Goal: Task Accomplishment & Management: Use online tool/utility

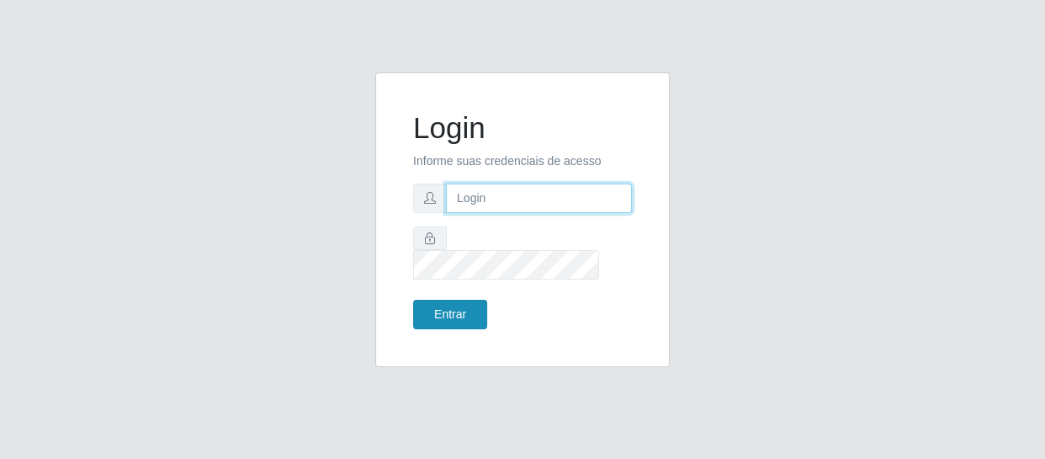
type input "[EMAIL_ADDRESS][DOMAIN_NAME]"
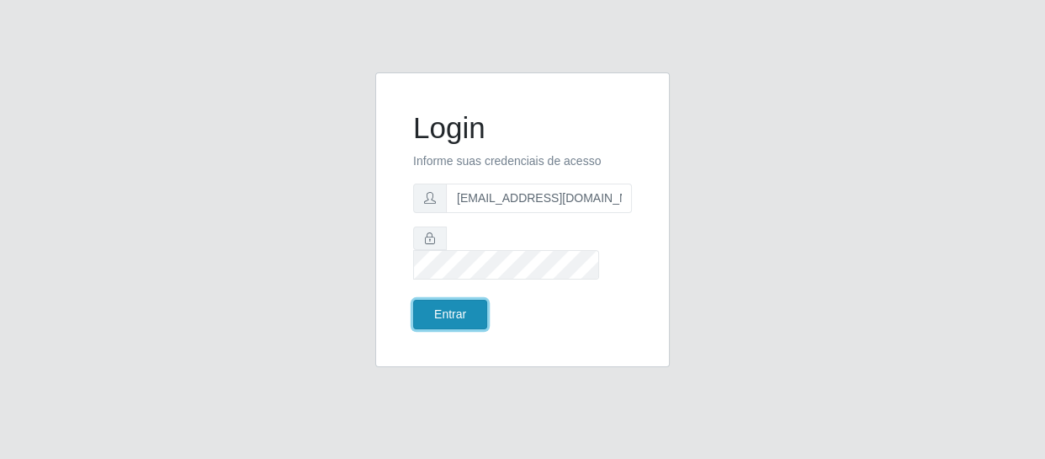
click at [454, 306] on button "Entrar" at bounding box center [450, 314] width 74 height 29
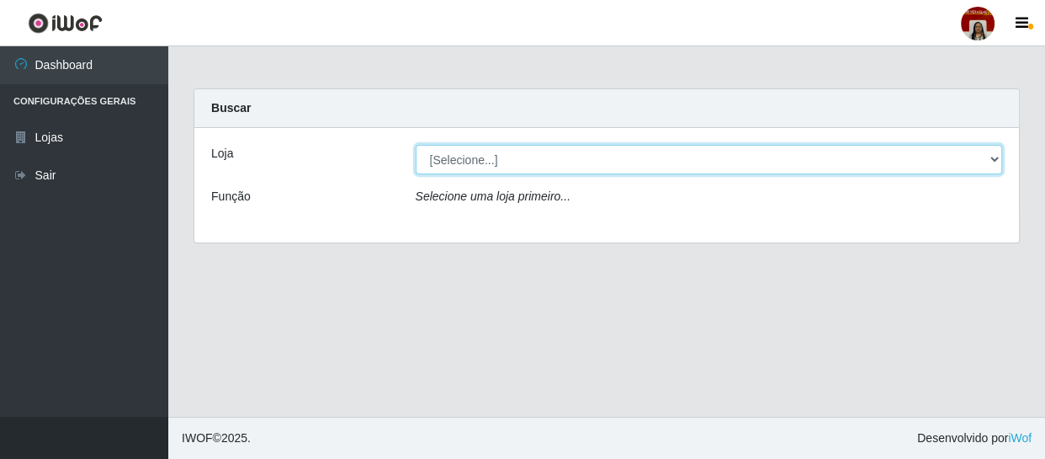
click at [450, 163] on select "[Selecione...] Mar Vermelho - Loja 04" at bounding box center [709, 159] width 587 height 29
select select "251"
click at [416, 145] on select "[Selecione...] Mar Vermelho - Loja 04" at bounding box center [709, 159] width 587 height 29
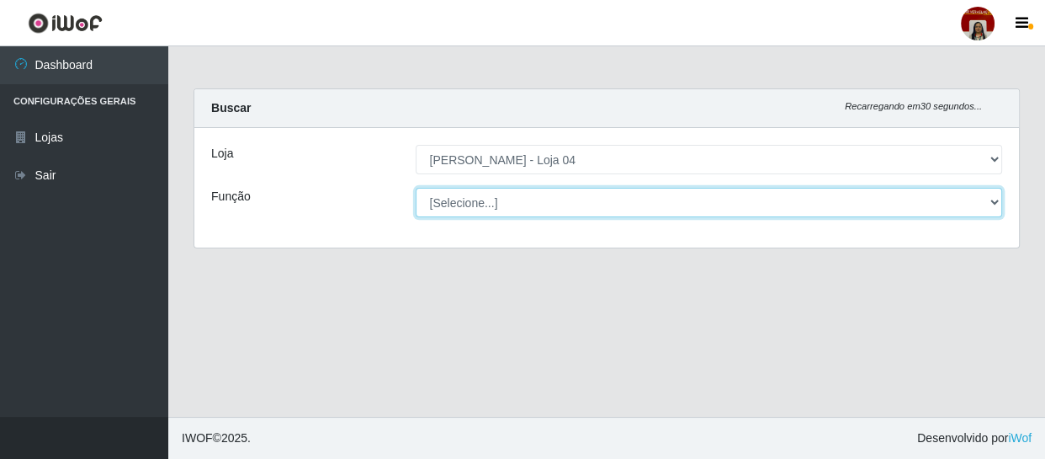
click at [468, 197] on select "[Selecione...] ASG ASG + ASG ++ Auxiliar de Depósito Auxiliar de Depósito + Aux…" at bounding box center [709, 202] width 587 height 29
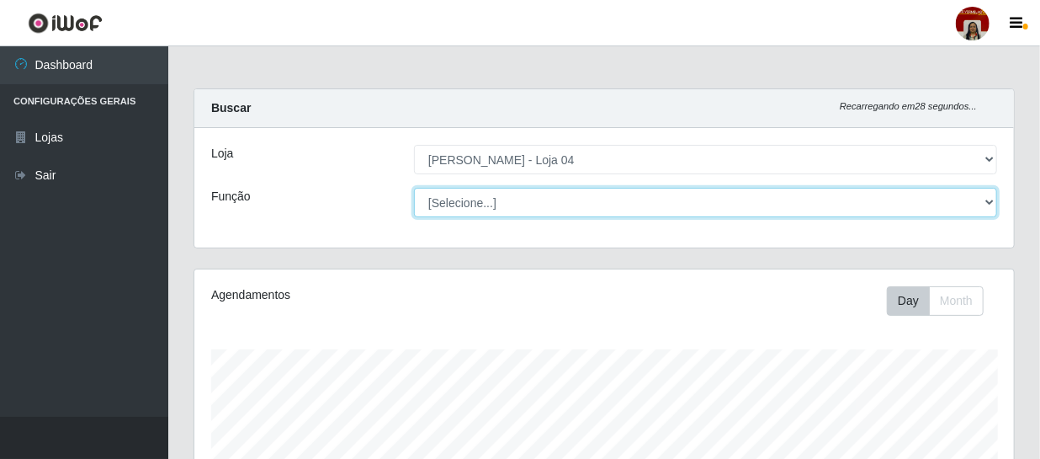
scroll to position [349, 820]
click at [414, 188] on select "[Selecione...] ASG ASG + ASG ++ Auxiliar de Depósito Auxiliar de Depósito + Aux…" at bounding box center [705, 202] width 583 height 29
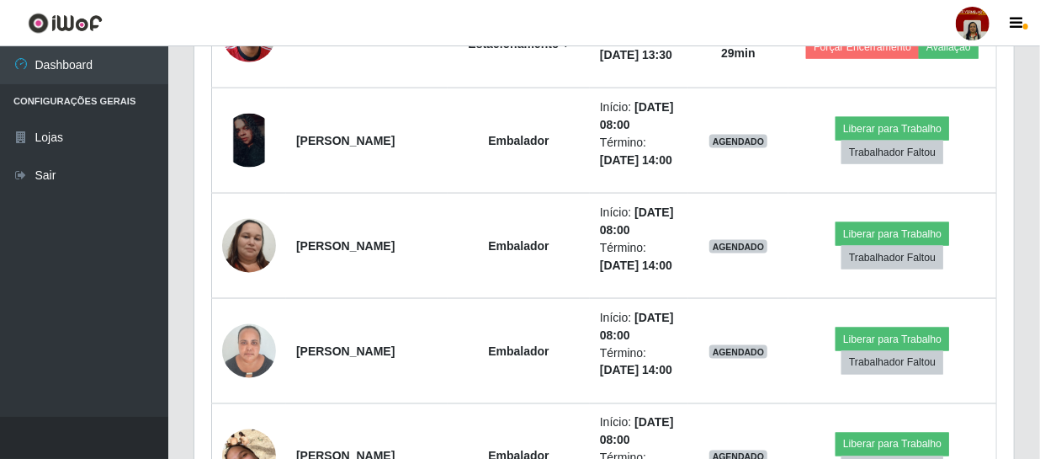
scroll to position [1224, 0]
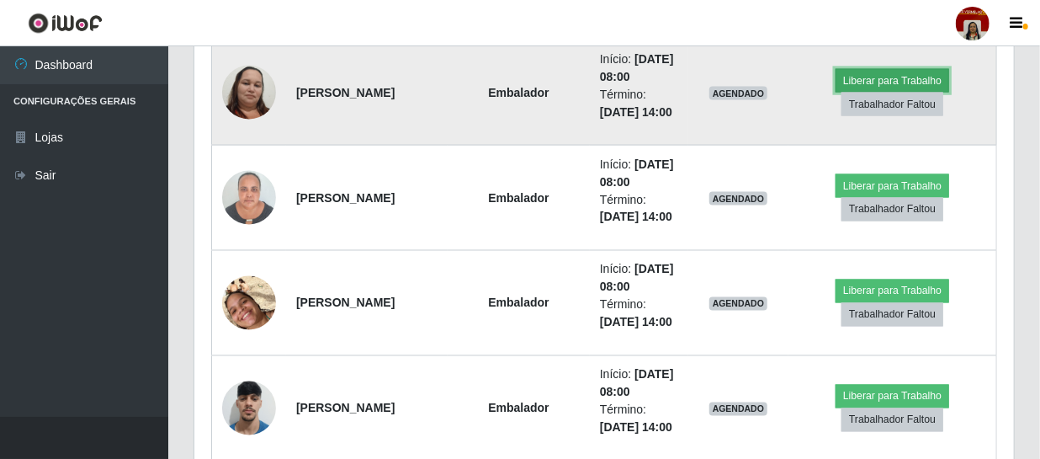
click at [891, 93] on button "Liberar para Trabalho" at bounding box center [893, 81] width 114 height 24
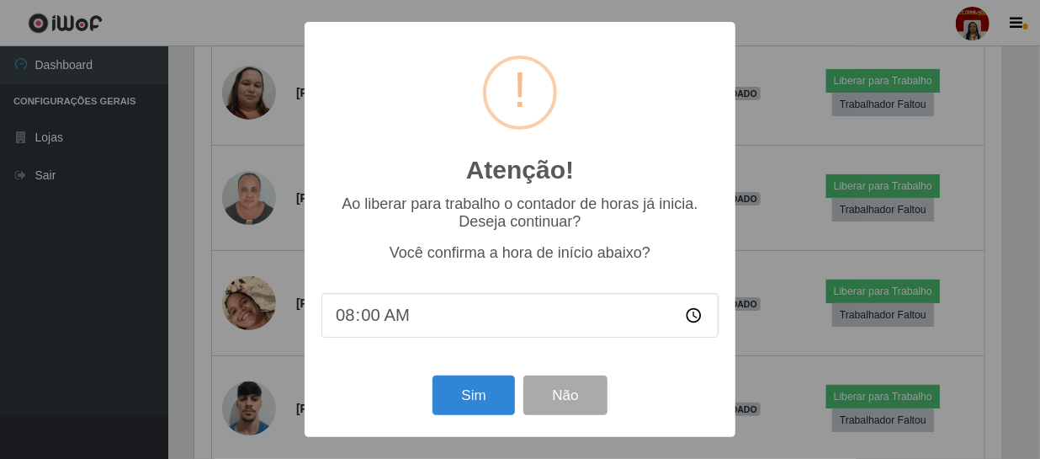
scroll to position [349, 812]
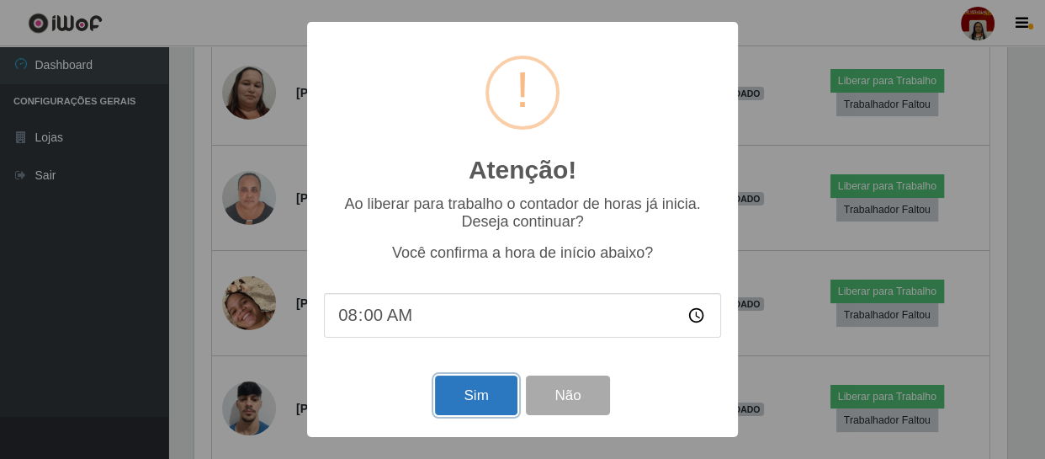
click at [463, 399] on button "Sim" at bounding box center [476, 395] width 82 height 40
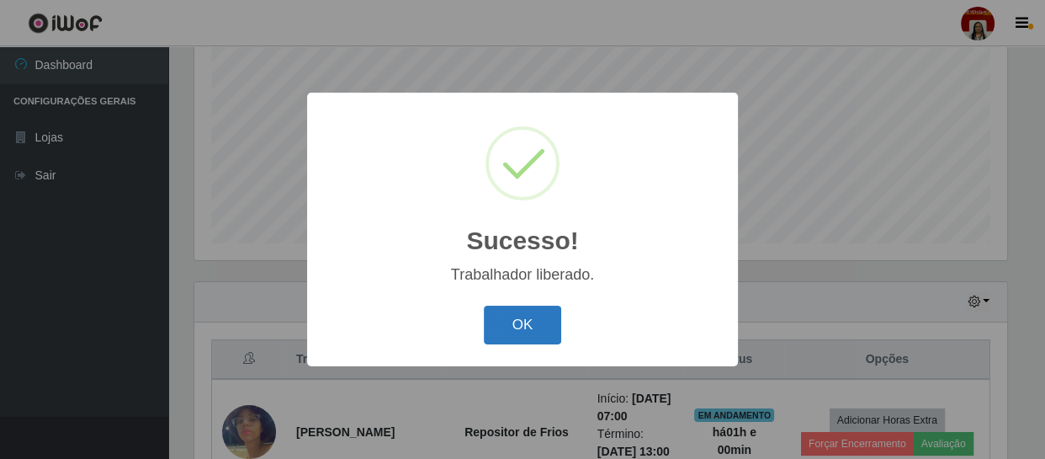
click at [513, 316] on button "OK" at bounding box center [523, 326] width 78 height 40
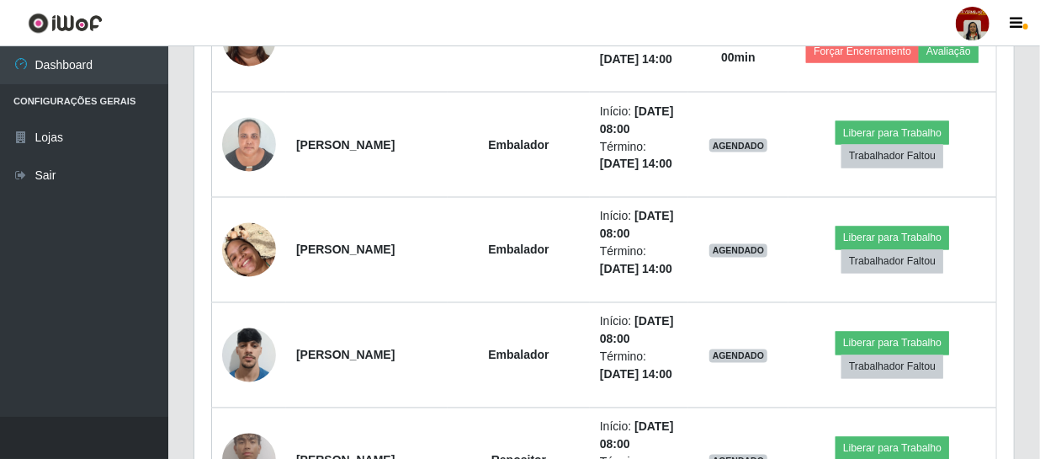
scroll to position [1353, 0]
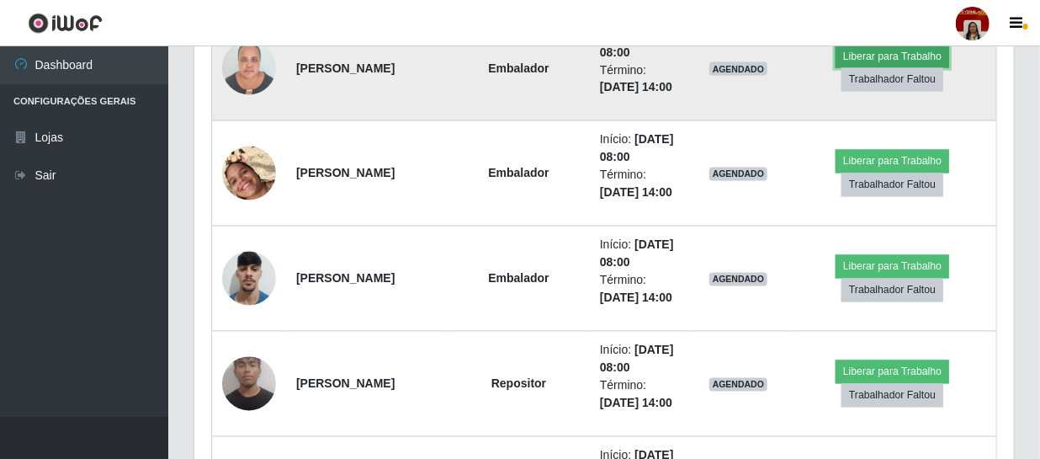
click at [871, 68] on button "Liberar para Trabalho" at bounding box center [893, 57] width 114 height 24
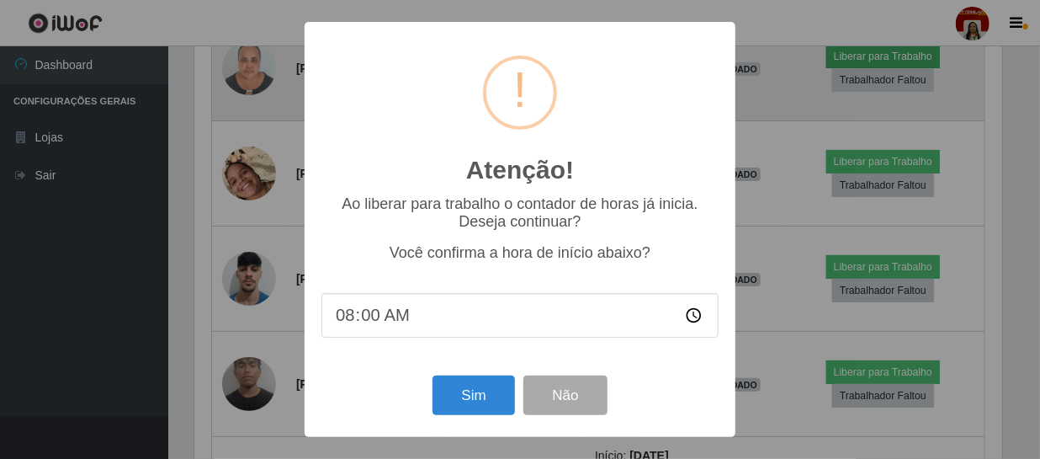
scroll to position [349, 812]
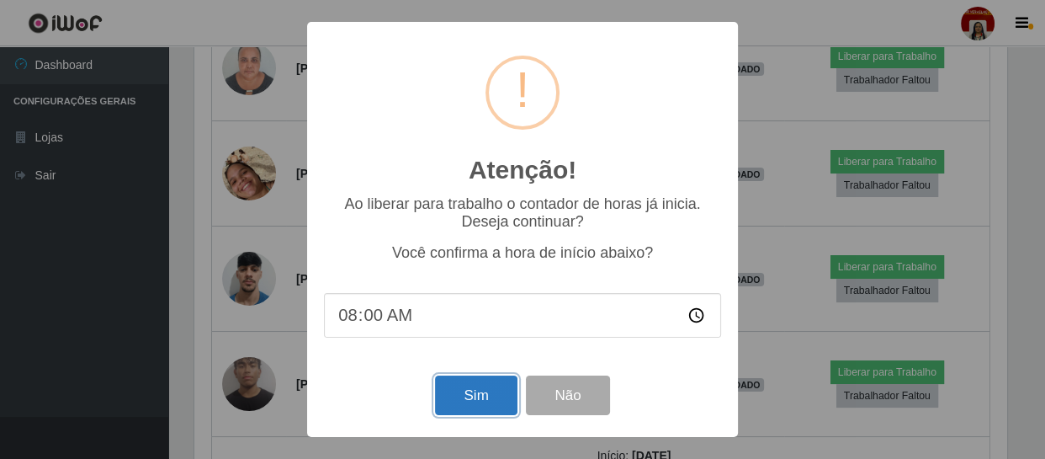
click at [490, 398] on button "Sim" at bounding box center [476, 395] width 82 height 40
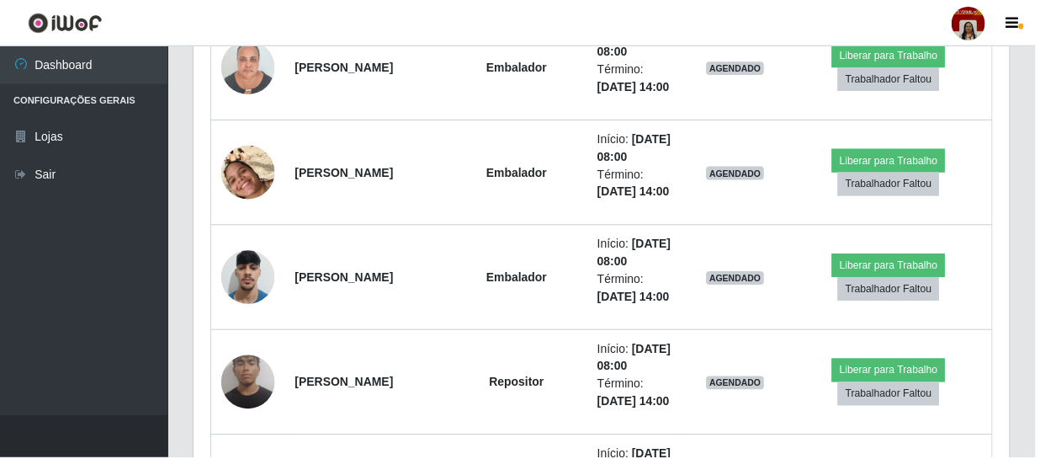
scroll to position [359, 0]
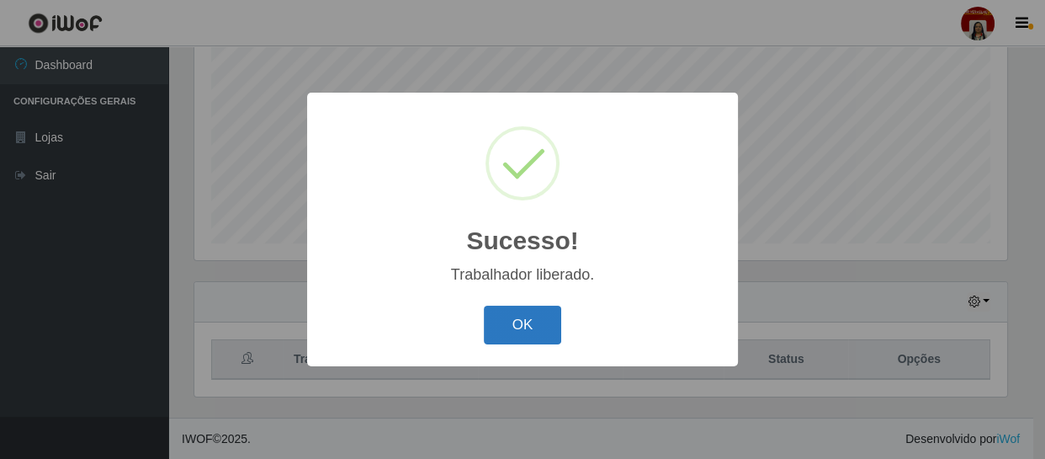
click at [538, 328] on button "OK" at bounding box center [523, 326] width 78 height 40
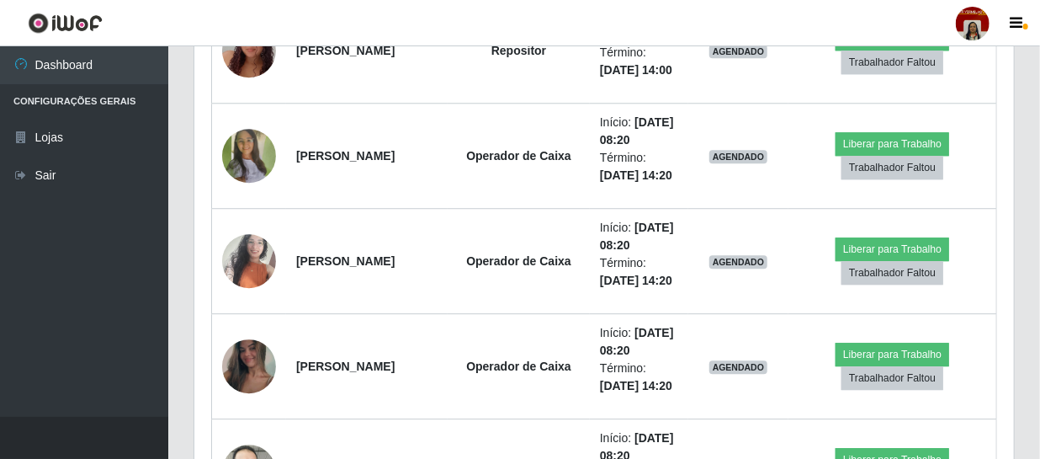
scroll to position [2042, 0]
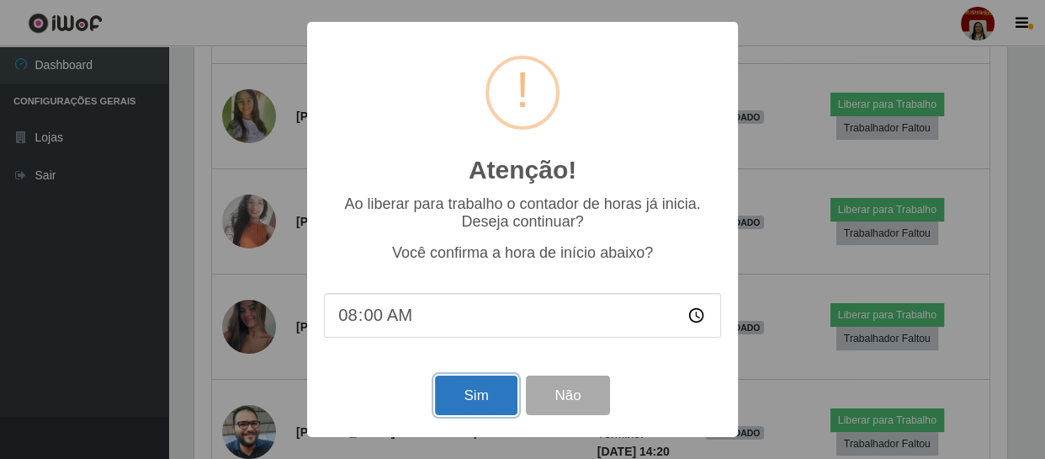
click at [474, 391] on button "Sim" at bounding box center [476, 395] width 82 height 40
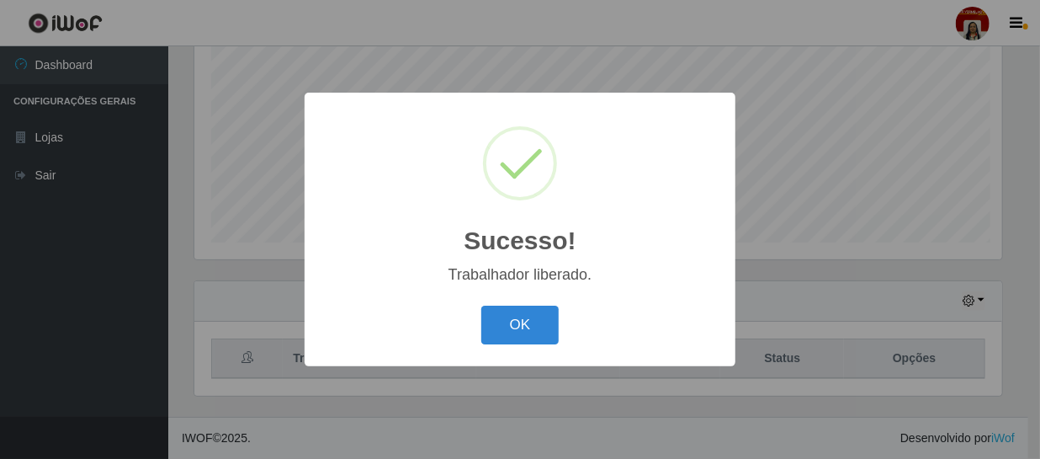
scroll to position [0, 0]
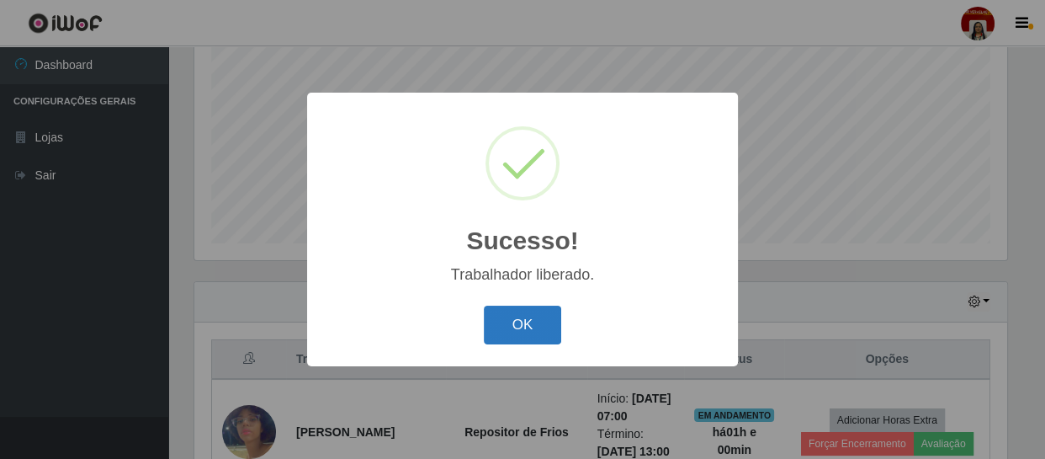
click at [540, 324] on button "OK" at bounding box center [523, 326] width 78 height 40
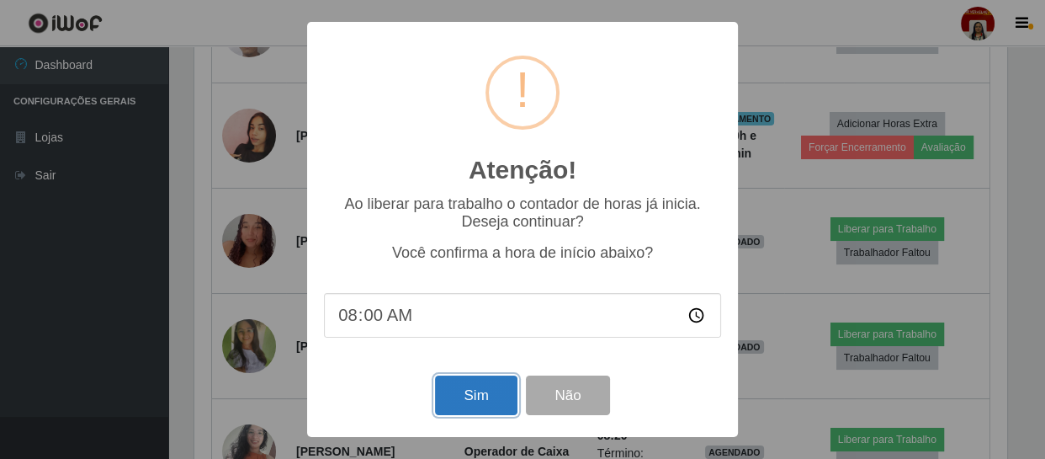
click at [492, 395] on button "Sim" at bounding box center [476, 395] width 82 height 40
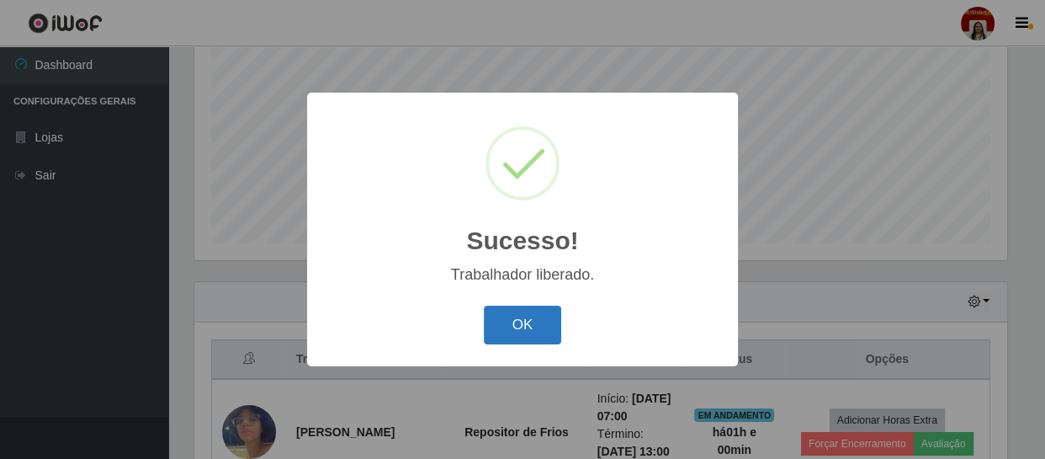
click at [543, 324] on button "OK" at bounding box center [523, 326] width 78 height 40
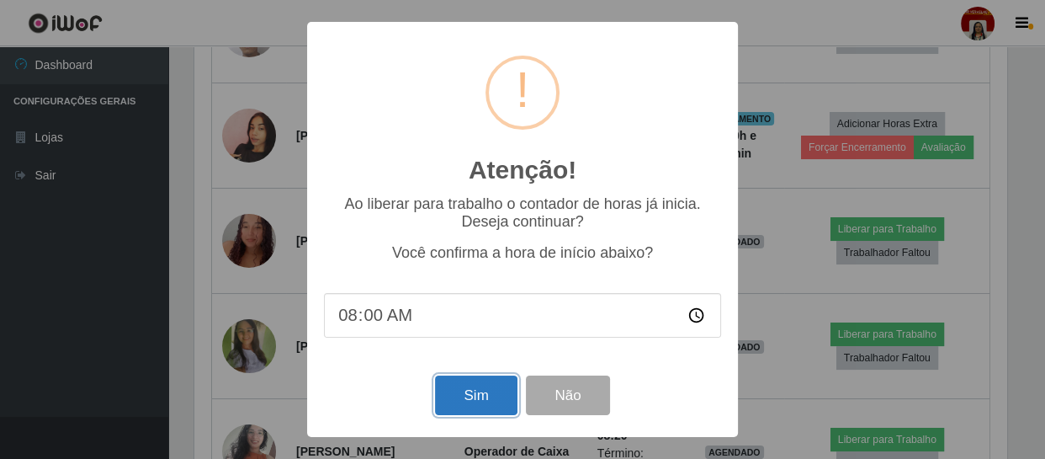
click at [492, 396] on button "Sim" at bounding box center [476, 395] width 82 height 40
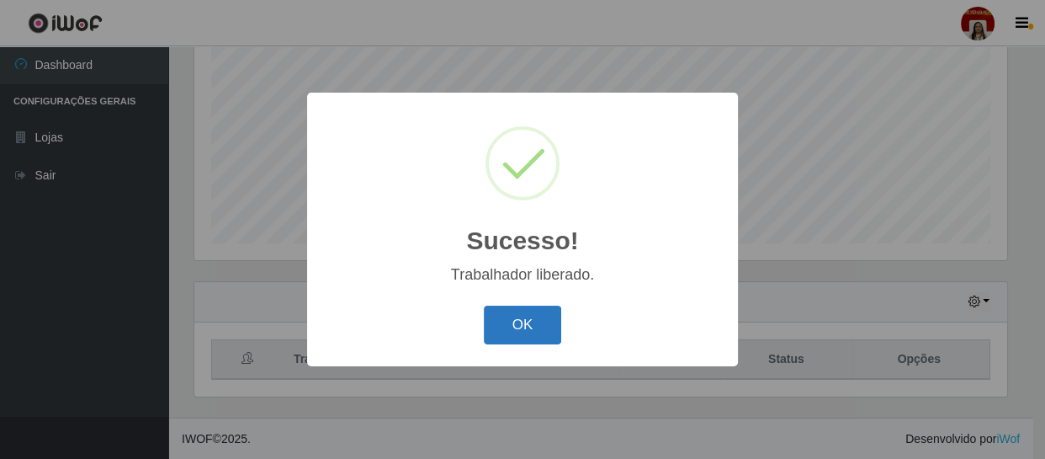
click at [550, 318] on button "OK" at bounding box center [523, 326] width 78 height 40
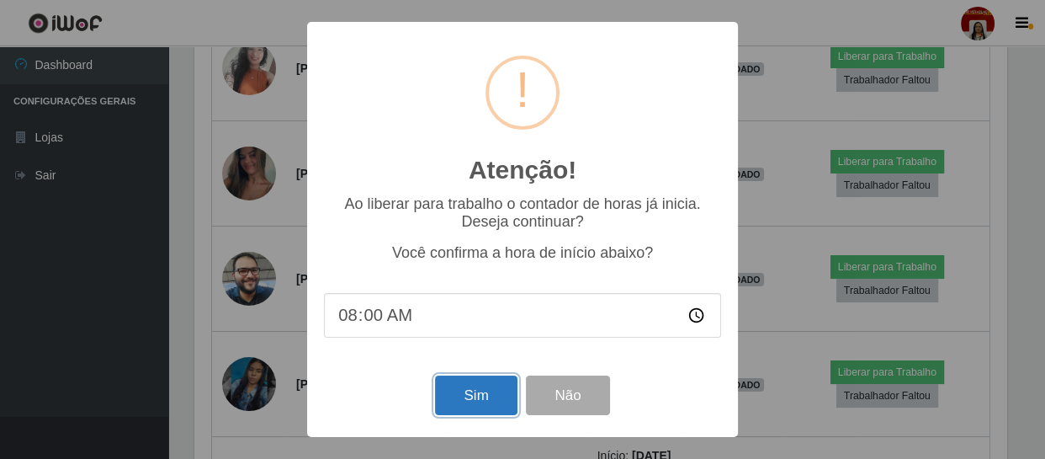
click at [497, 386] on button "Sim" at bounding box center [476, 395] width 82 height 40
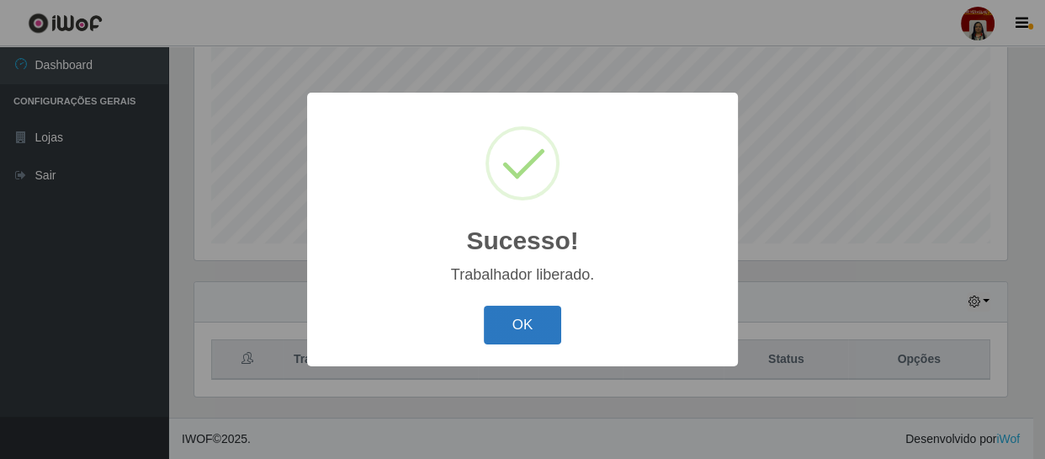
click at [532, 327] on button "OK" at bounding box center [523, 326] width 78 height 40
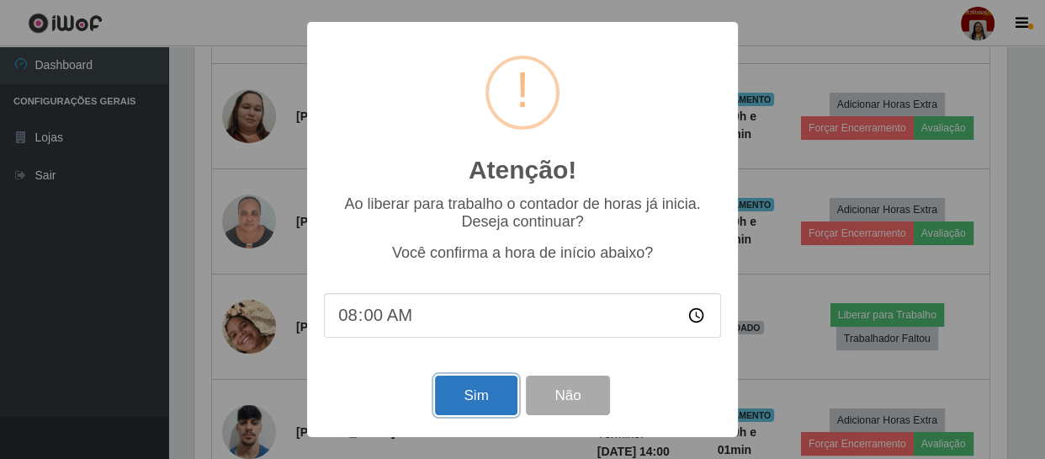
click at [474, 405] on button "Sim" at bounding box center [476, 395] width 82 height 40
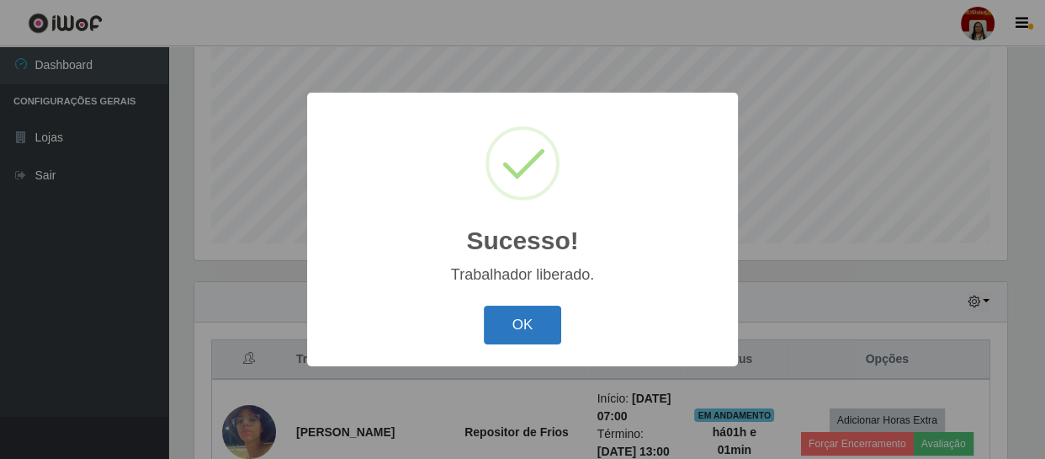
click at [526, 315] on button "OK" at bounding box center [523, 326] width 78 height 40
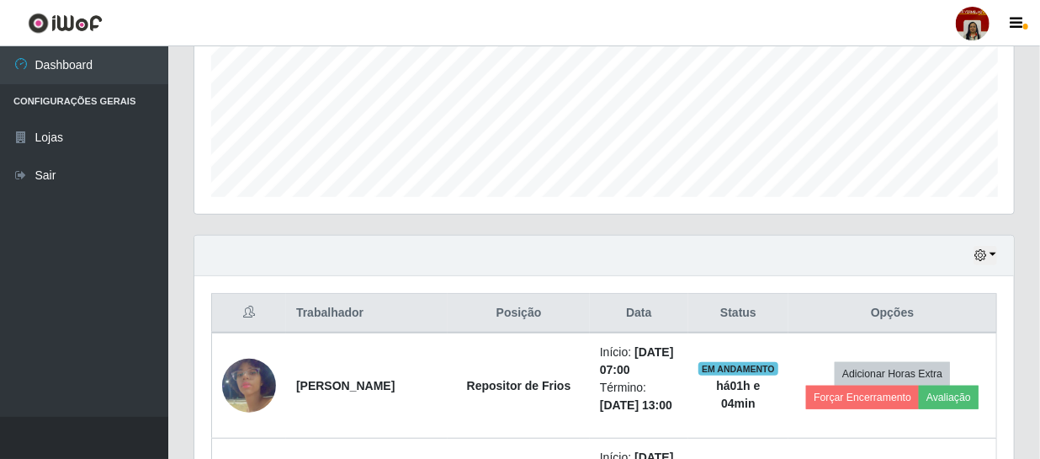
scroll to position [435, 0]
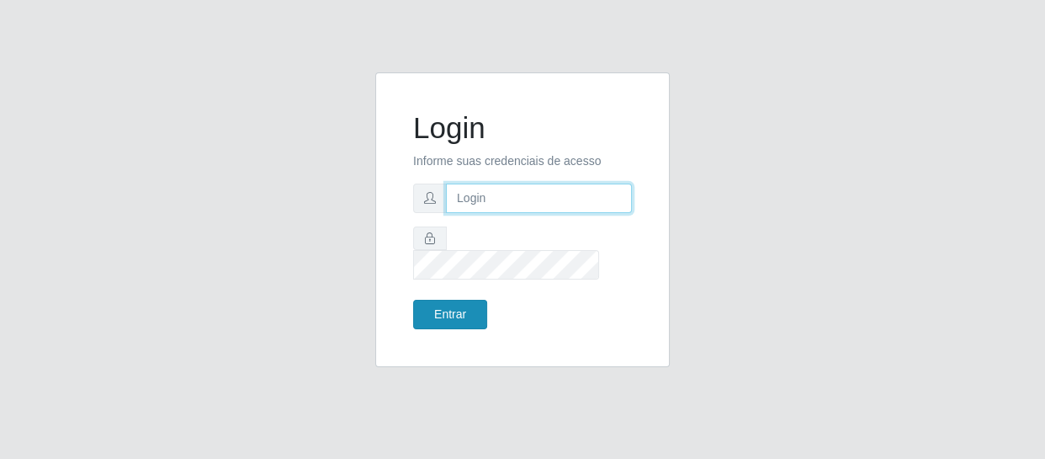
type input "[EMAIL_ADDRESS][DOMAIN_NAME]"
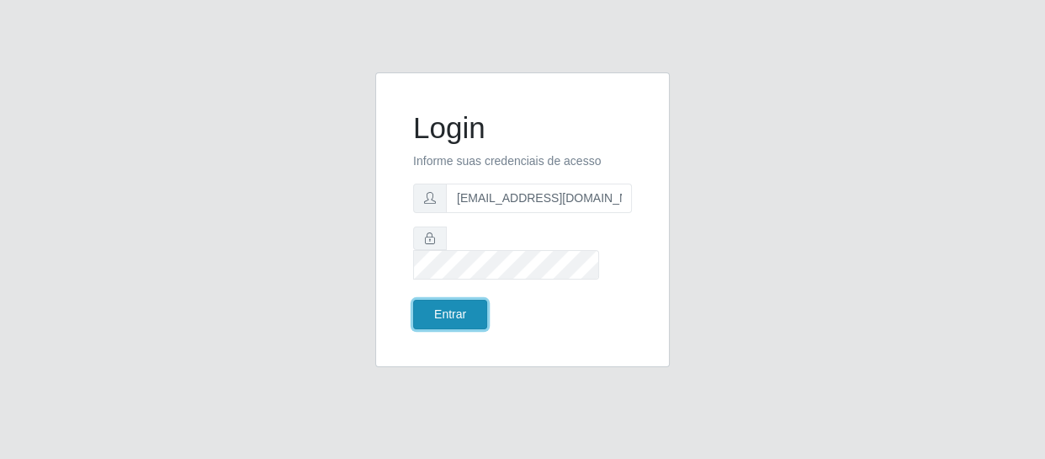
click at [462, 302] on button "Entrar" at bounding box center [450, 314] width 74 height 29
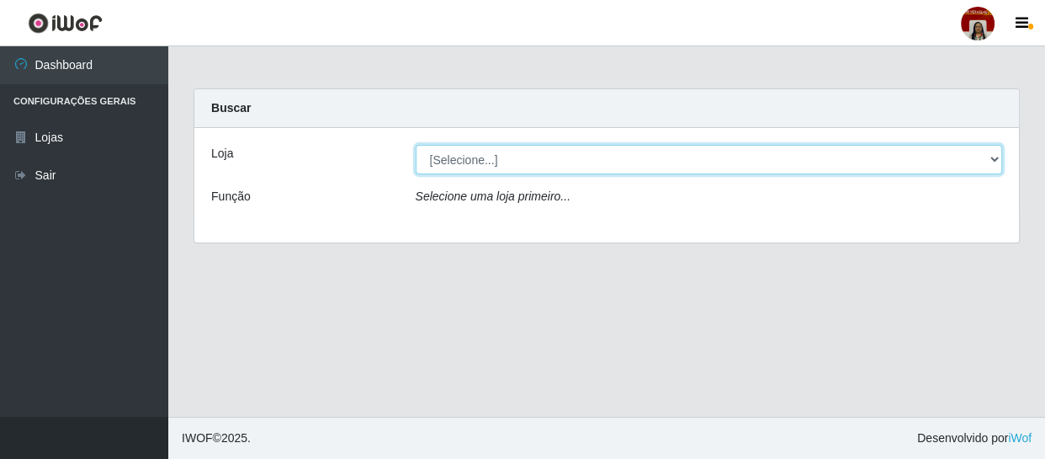
click at [993, 162] on select "[Selecione...] Mar Vermelho - Loja 04" at bounding box center [709, 159] width 587 height 29
select select "251"
click at [416, 145] on select "[Selecione...] Mar Vermelho - Loja 04" at bounding box center [709, 159] width 587 height 29
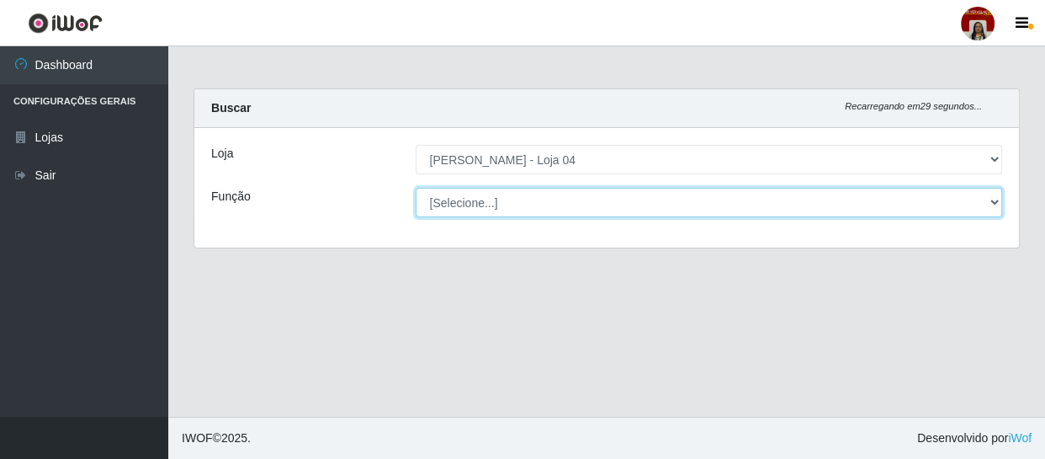
click at [992, 204] on select "[Selecione...] ASG ASG + ASG ++ Auxiliar de Depósito Auxiliar de Depósito + Aux…" at bounding box center [709, 202] width 587 height 29
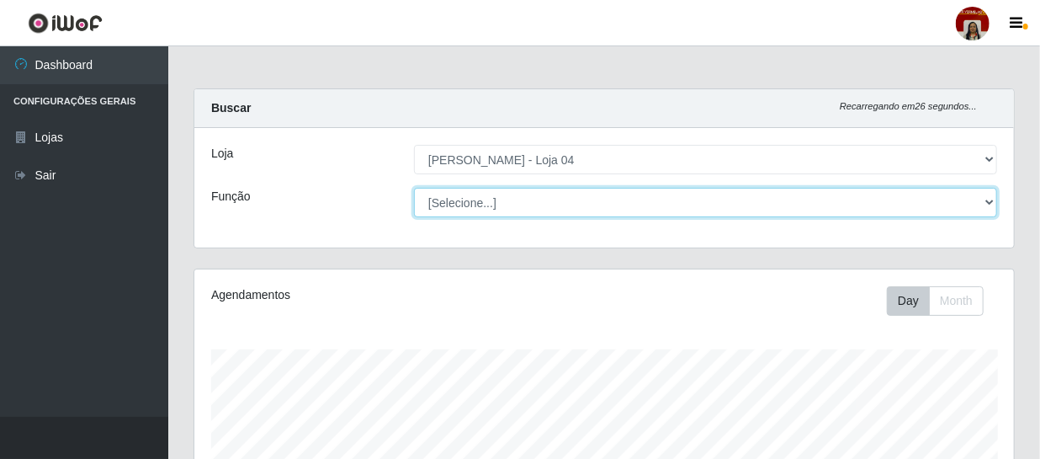
scroll to position [349, 820]
click at [414, 188] on select "[Selecione...] ASG ASG + ASG ++ Auxiliar de Depósito Auxiliar de Depósito + Aux…" at bounding box center [705, 202] width 583 height 29
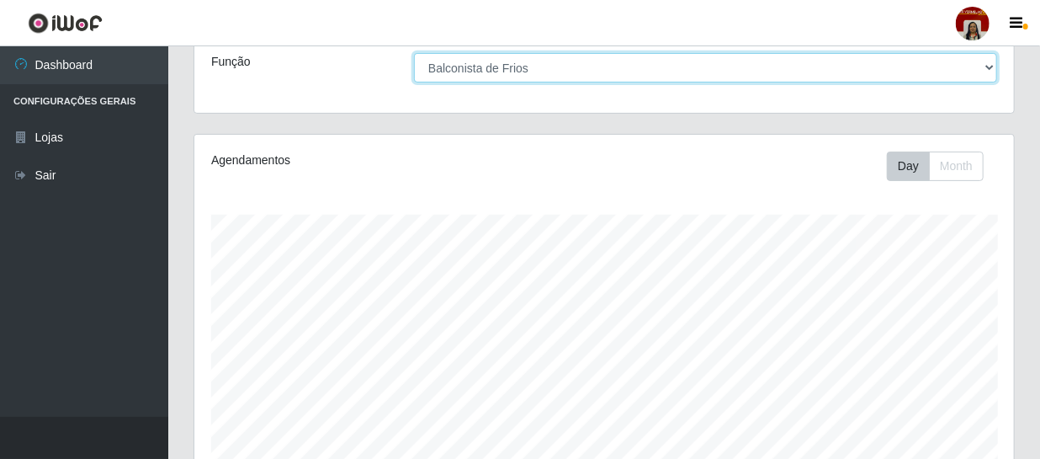
scroll to position [0, 0]
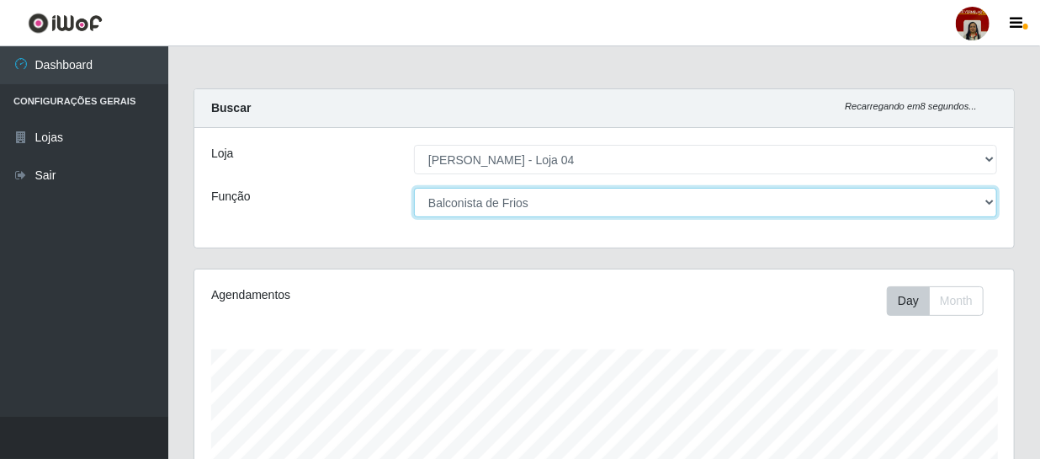
click at [990, 204] on select "[Selecione...] ASG ASG + ASG ++ Auxiliar de Depósito Auxiliar de Depósito + Aux…" at bounding box center [705, 202] width 583 height 29
select select "22"
click at [414, 188] on select "[Selecione...] ASG ASG + ASG ++ Auxiliar de Depósito Auxiliar de Depósito + Aux…" at bounding box center [705, 202] width 583 height 29
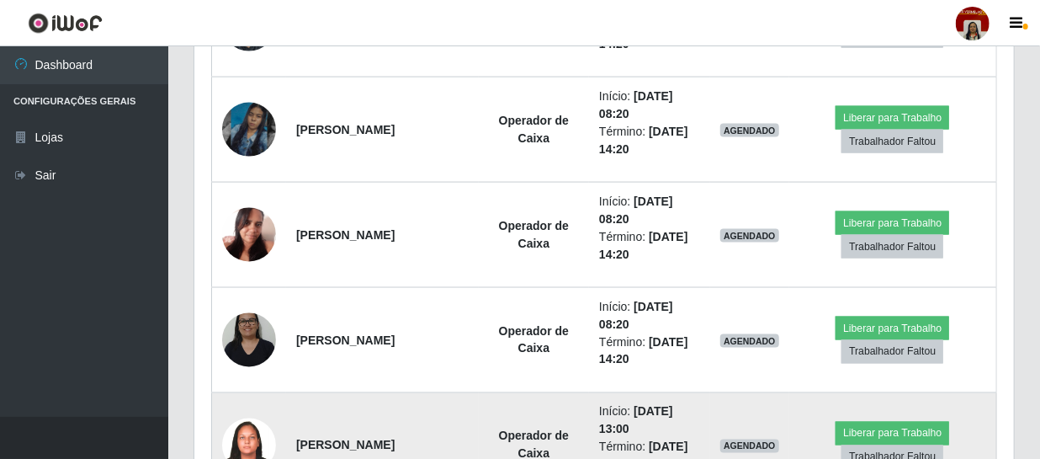
scroll to position [1071, 0]
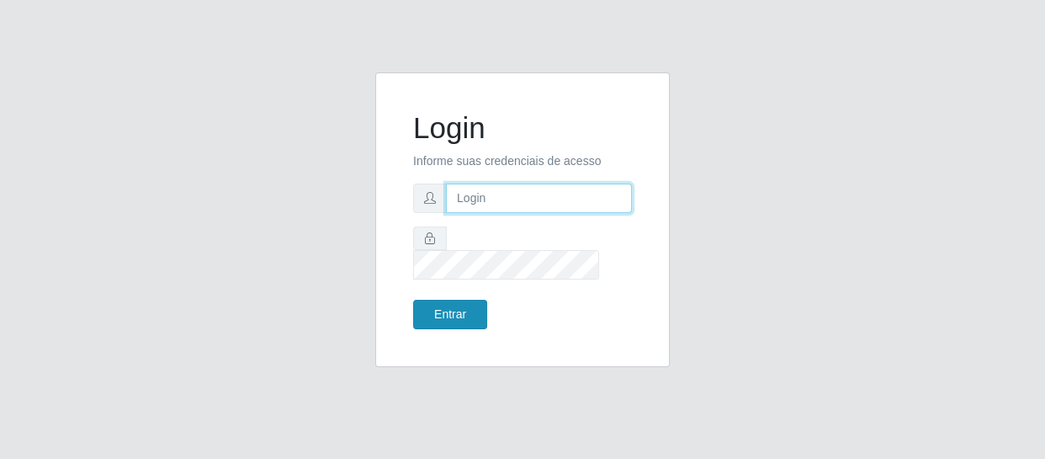
type input "[EMAIL_ADDRESS][DOMAIN_NAME]"
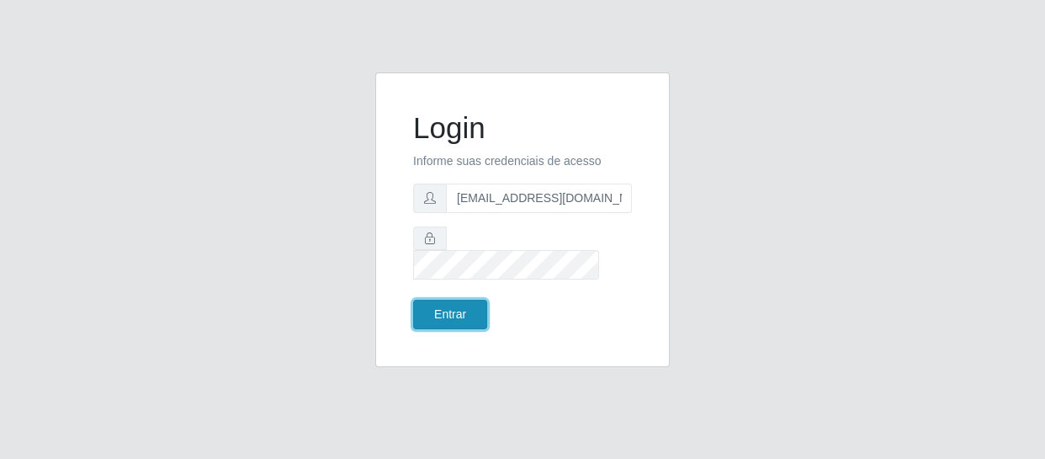
click at [450, 300] on button "Entrar" at bounding box center [450, 314] width 74 height 29
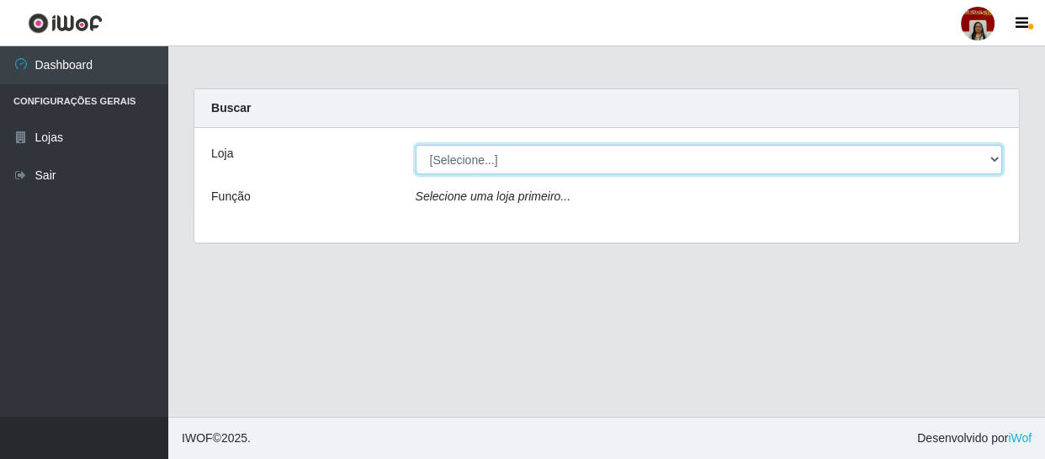
click at [999, 160] on select "[Selecione...] Mar Vermelho - Loja 04" at bounding box center [709, 159] width 587 height 29
select select "251"
click at [416, 145] on select "[Selecione...] Mar Vermelho - Loja 04" at bounding box center [709, 159] width 587 height 29
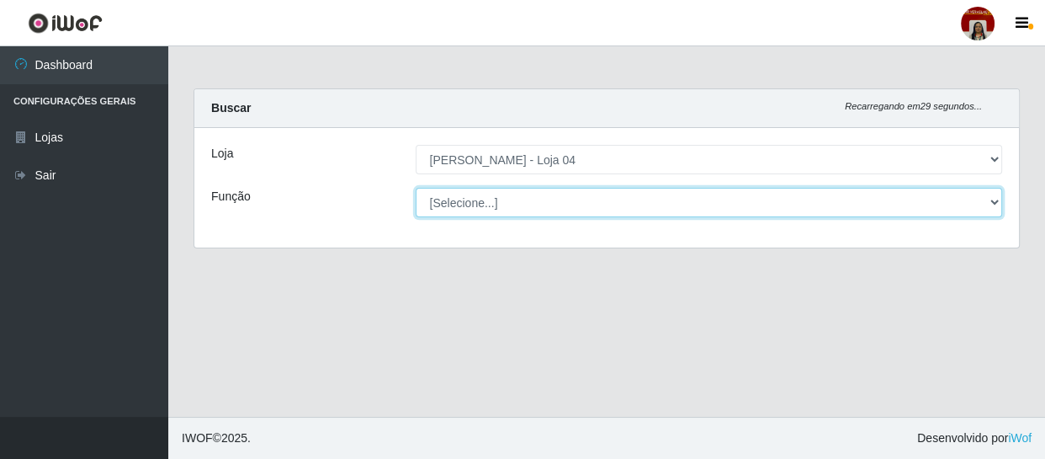
click at [987, 199] on select "[Selecione...] ASG ASG + ASG ++ Auxiliar de Depósito Auxiliar de Depósito + Aux…" at bounding box center [709, 202] width 587 height 29
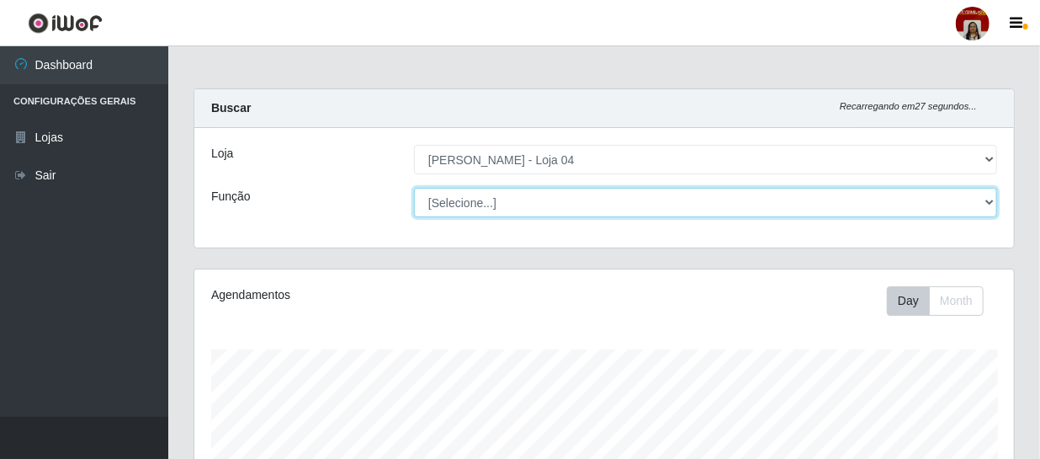
scroll to position [349, 820]
select select "22"
click at [414, 188] on select "[Selecione...] ASG ASG + ASG ++ Auxiliar de Depósito Auxiliar de Depósito + Aux…" at bounding box center [705, 202] width 583 height 29
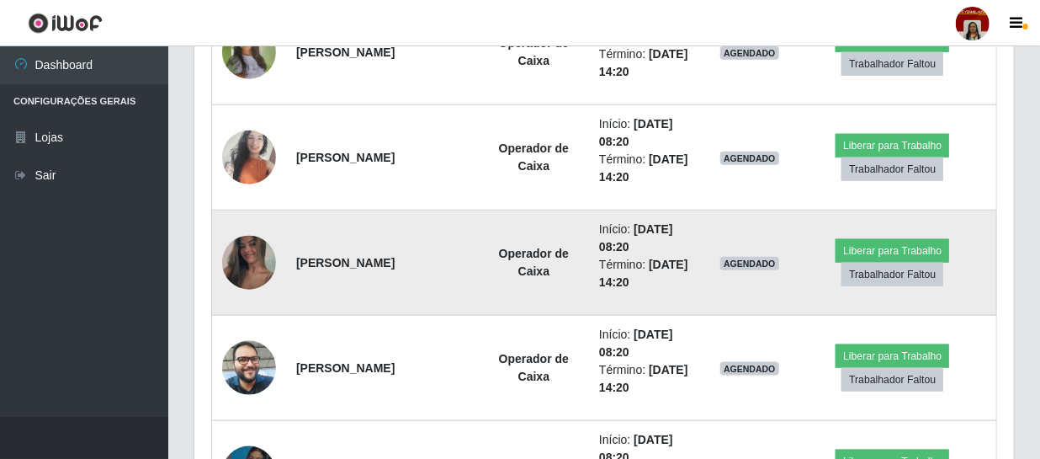
scroll to position [765, 0]
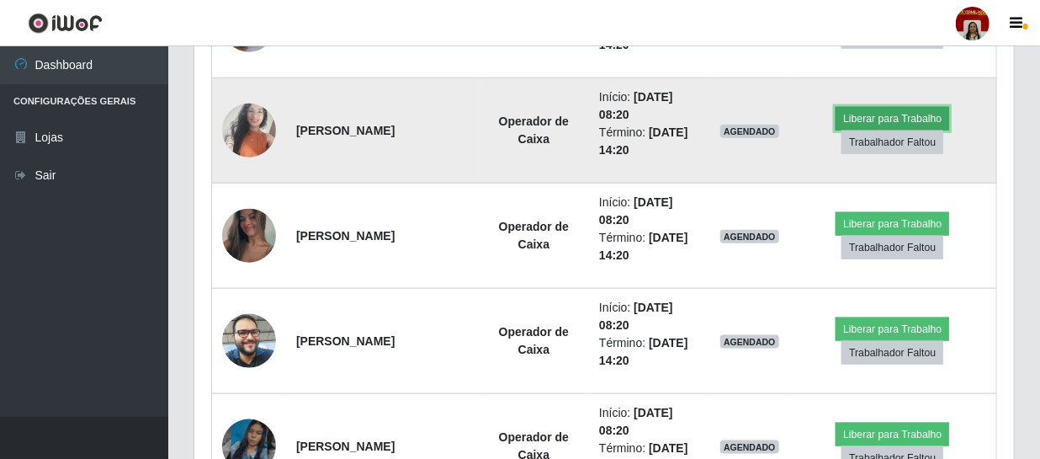
click at [885, 114] on button "Liberar para Trabalho" at bounding box center [893, 119] width 114 height 24
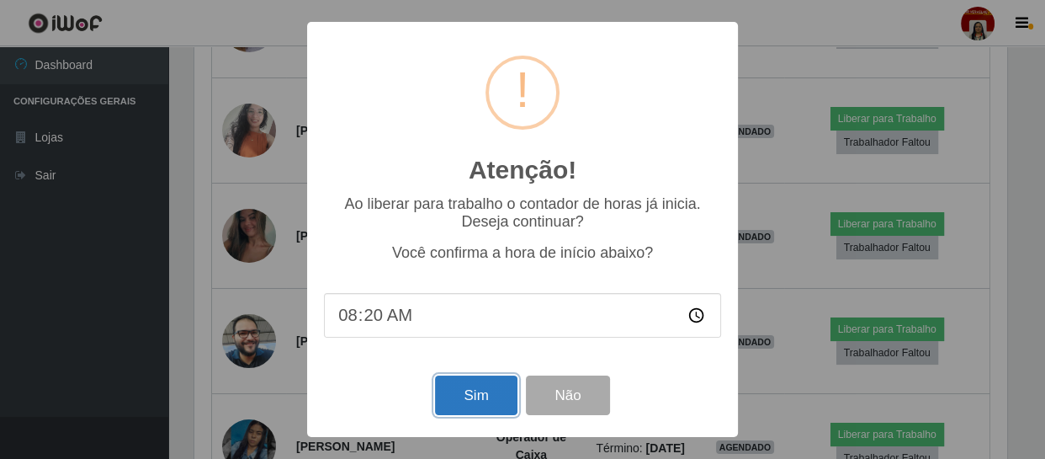
click at [451, 399] on button "Sim" at bounding box center [476, 395] width 82 height 40
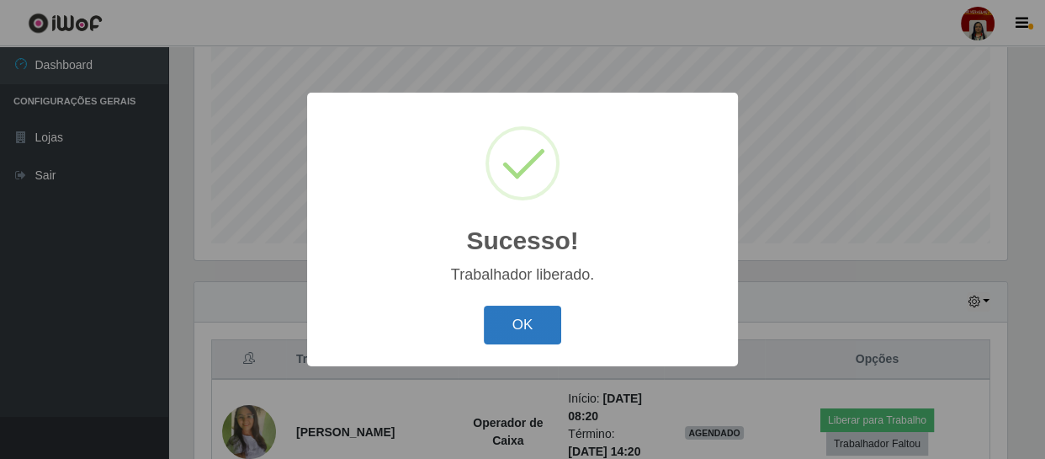
click at [532, 332] on button "OK" at bounding box center [523, 326] width 78 height 40
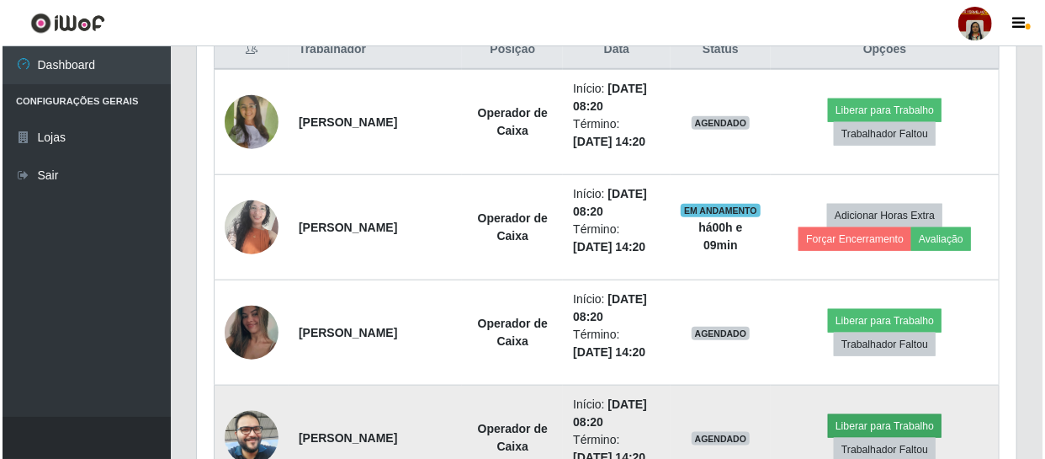
scroll to position [741, 0]
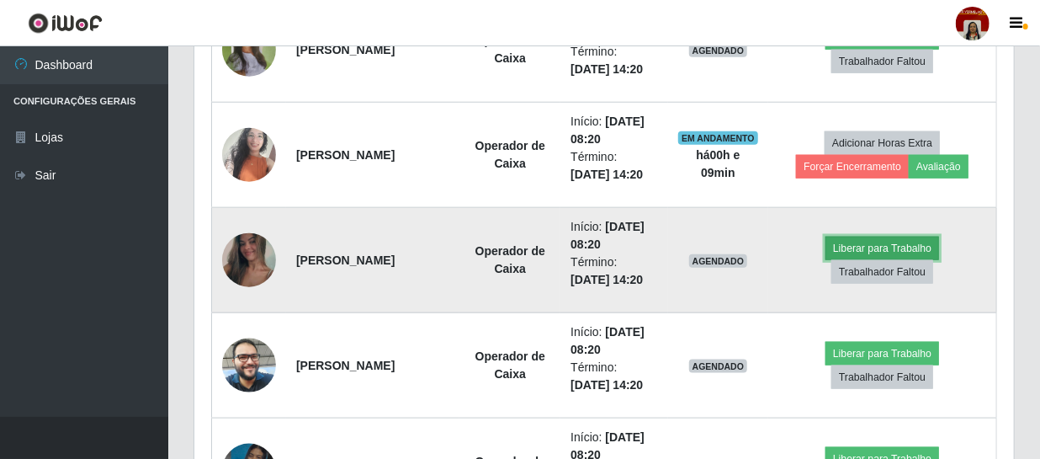
click at [867, 245] on button "Liberar para Trabalho" at bounding box center [883, 248] width 114 height 24
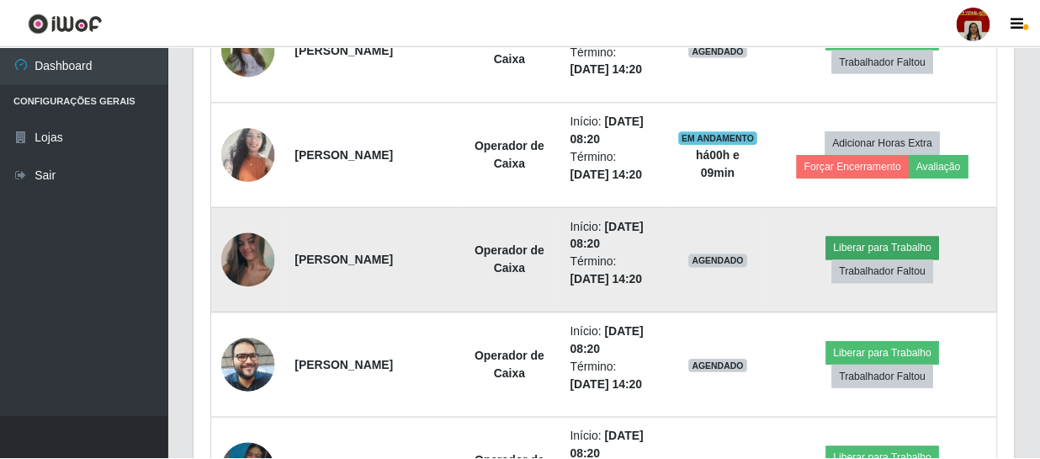
scroll to position [349, 812]
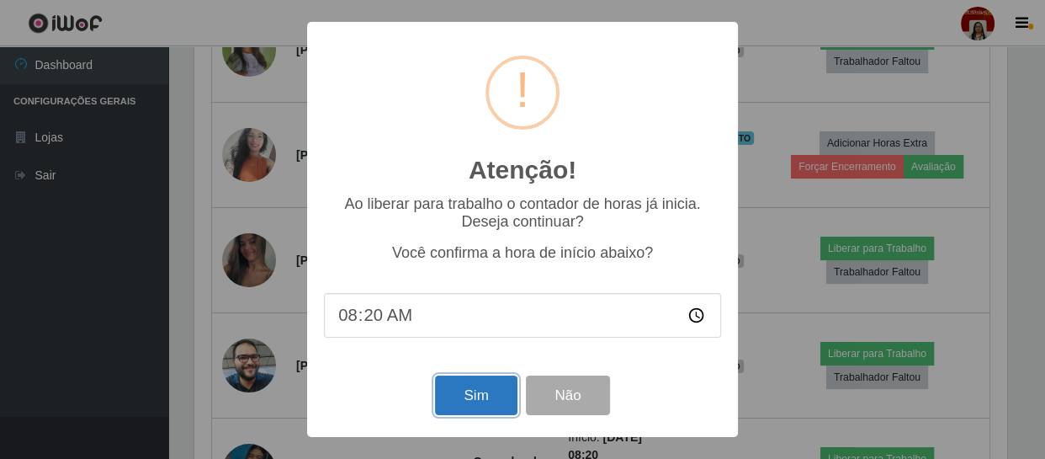
click at [453, 400] on button "Sim" at bounding box center [476, 395] width 82 height 40
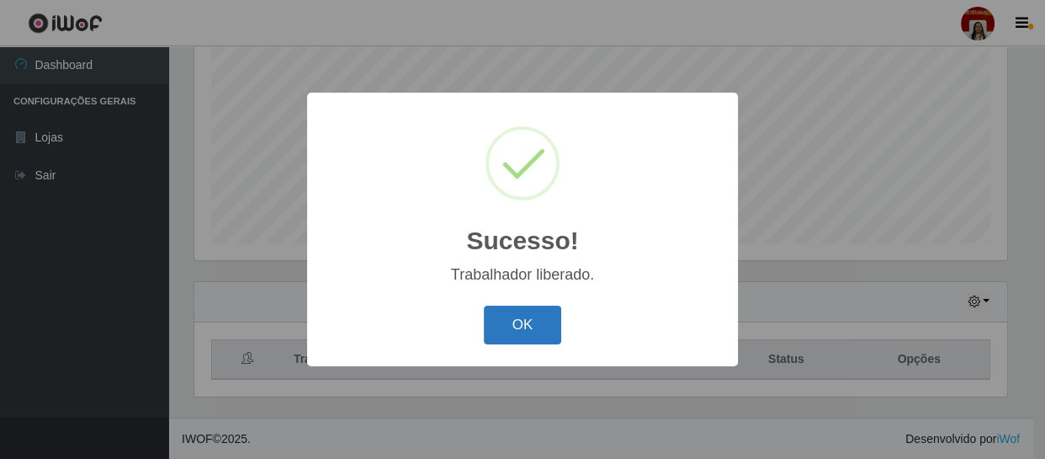
click at [486, 324] on button "OK" at bounding box center [523, 326] width 78 height 40
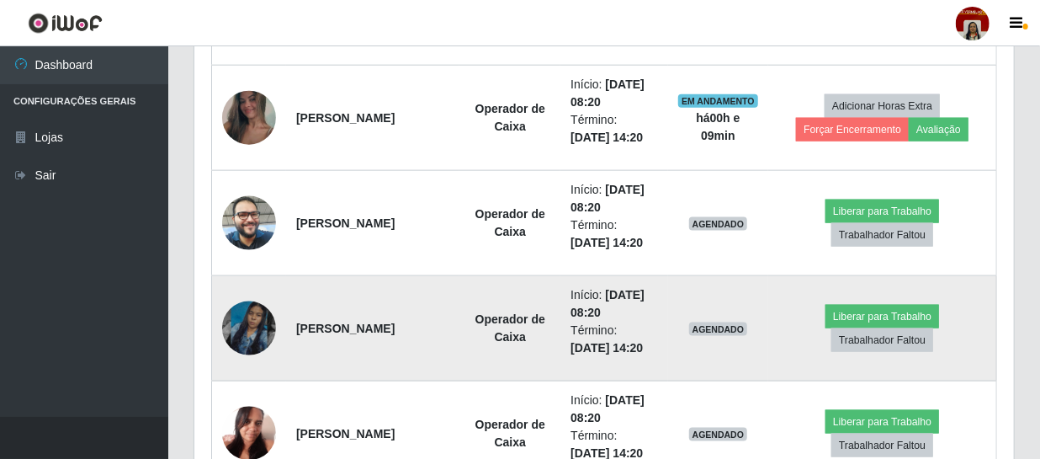
scroll to position [894, 0]
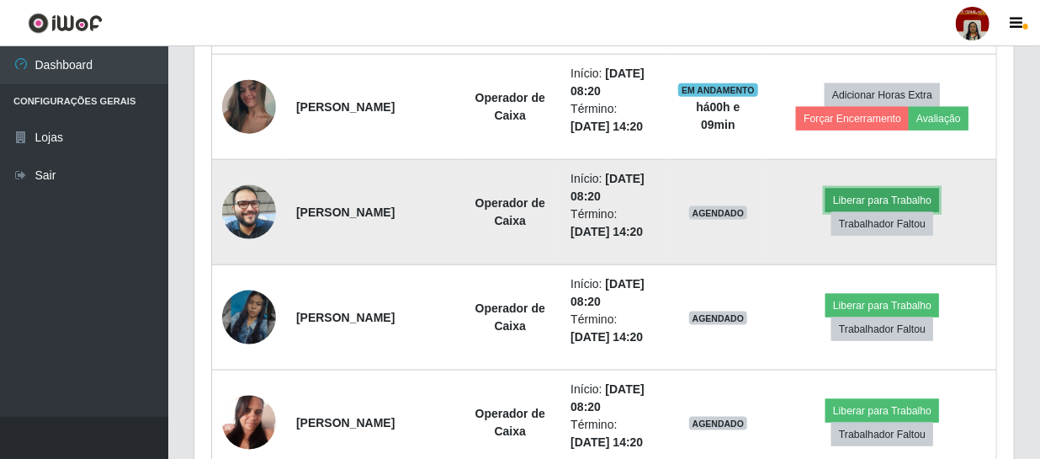
click at [869, 193] on button "Liberar para Trabalho" at bounding box center [883, 201] width 114 height 24
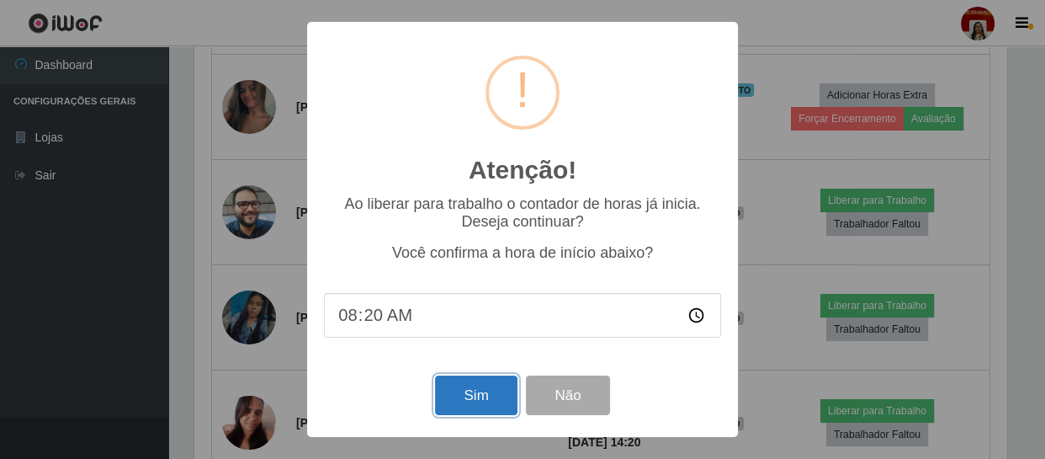
click at [480, 395] on button "Sim" at bounding box center [476, 395] width 82 height 40
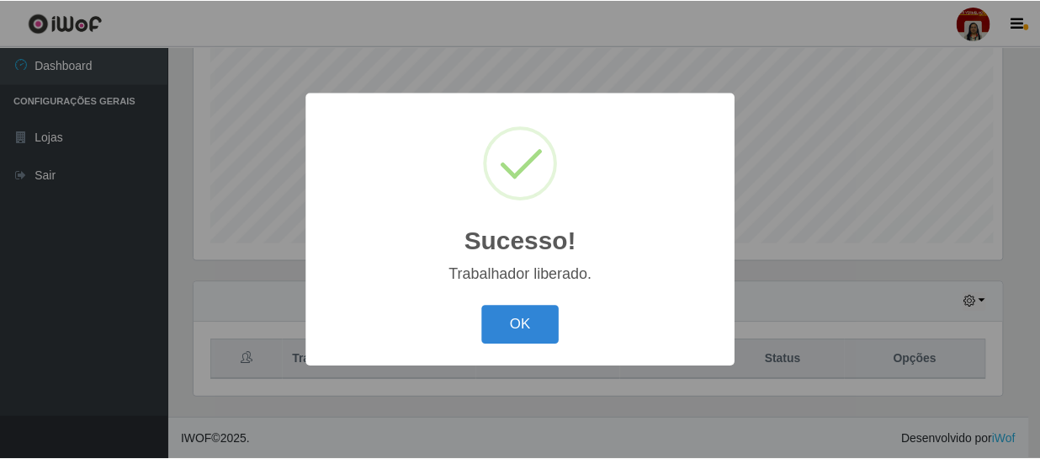
scroll to position [0, 0]
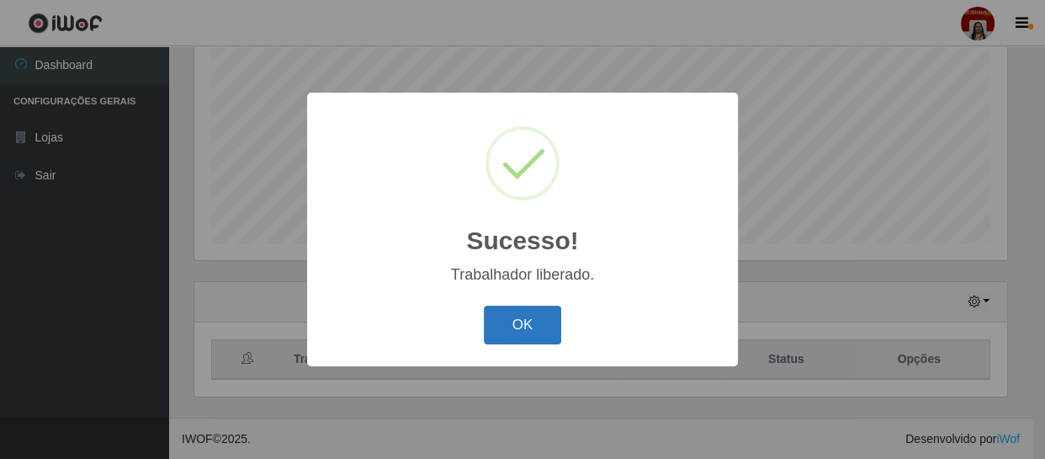
click at [518, 328] on button "OK" at bounding box center [523, 326] width 78 height 40
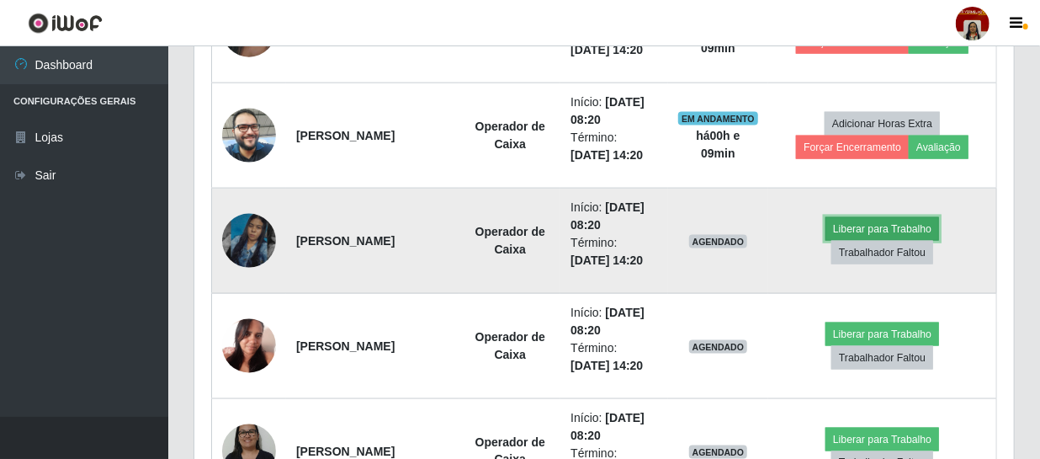
click at [883, 226] on button "Liberar para Trabalho" at bounding box center [883, 229] width 114 height 24
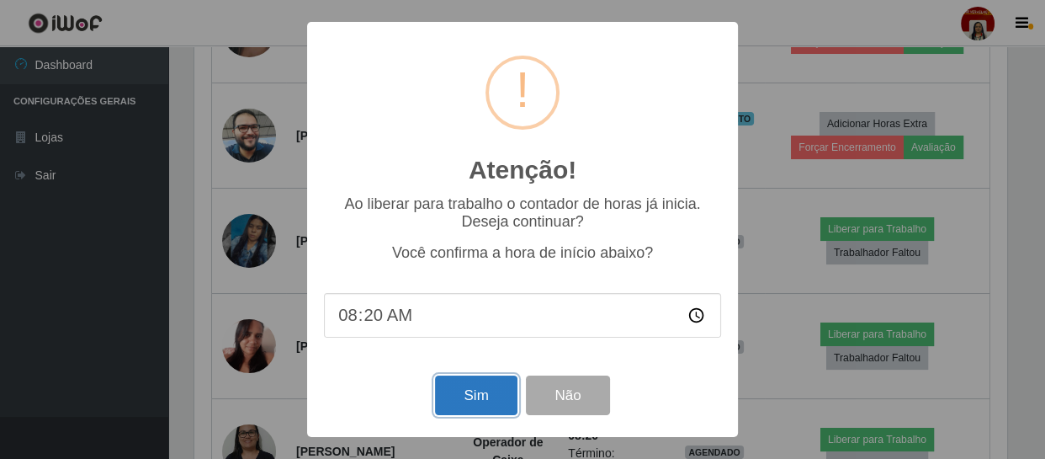
click at [483, 399] on button "Sim" at bounding box center [476, 395] width 82 height 40
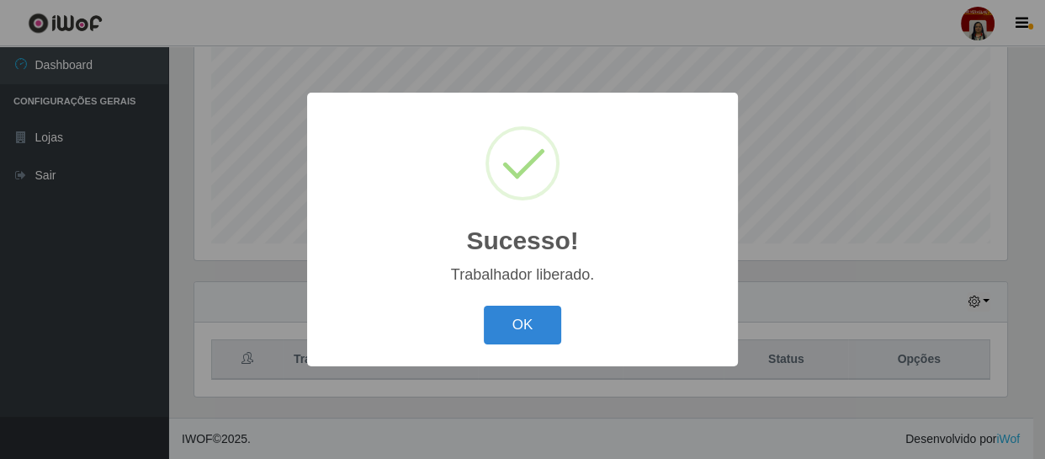
click at [525, 326] on button "OK" at bounding box center [523, 326] width 78 height 40
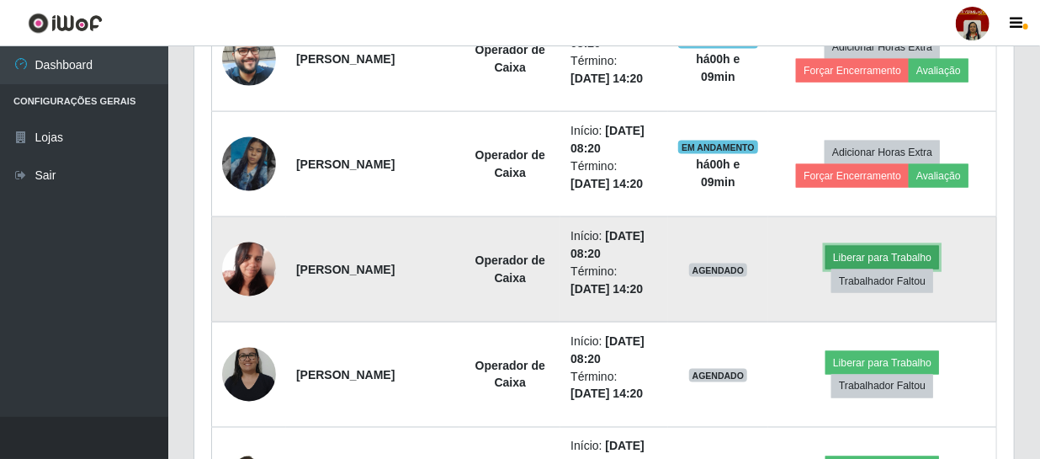
click at [850, 257] on button "Liberar para Trabalho" at bounding box center [883, 258] width 114 height 24
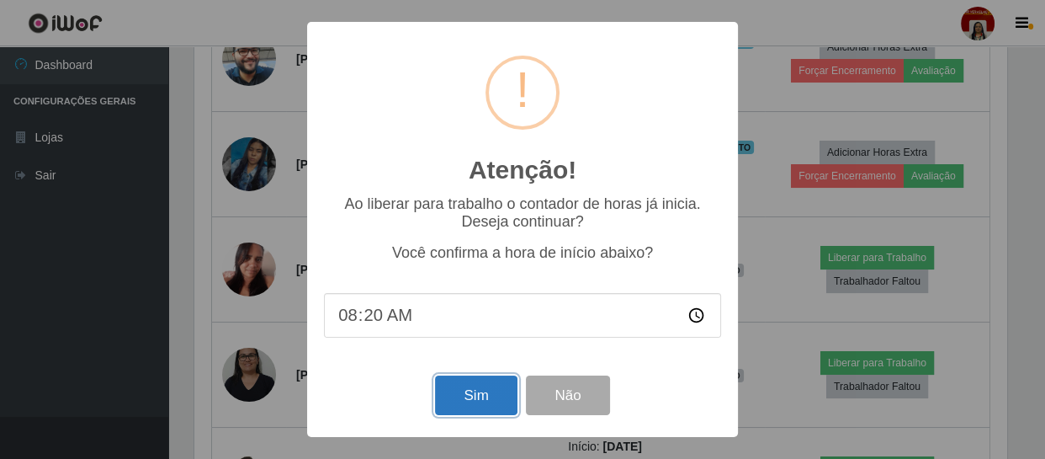
click at [443, 386] on button "Sim" at bounding box center [476, 395] width 82 height 40
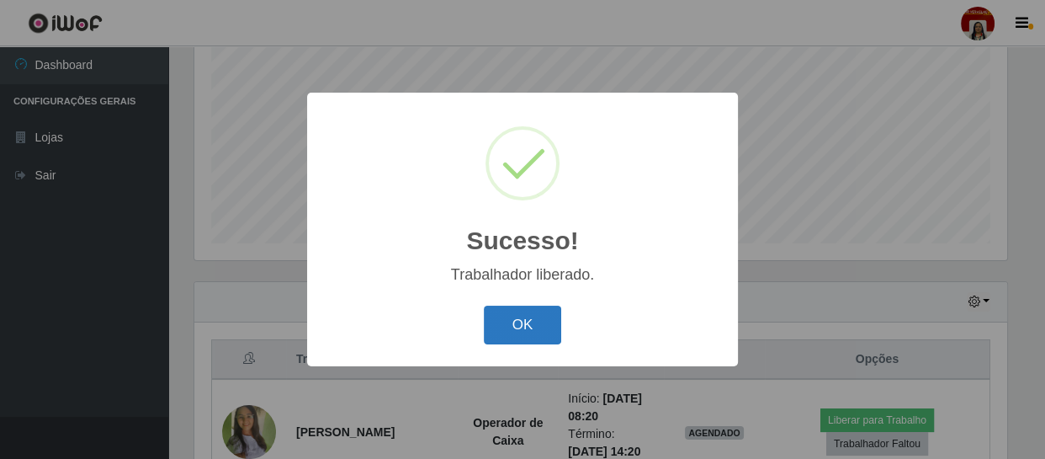
click at [529, 332] on button "OK" at bounding box center [523, 326] width 78 height 40
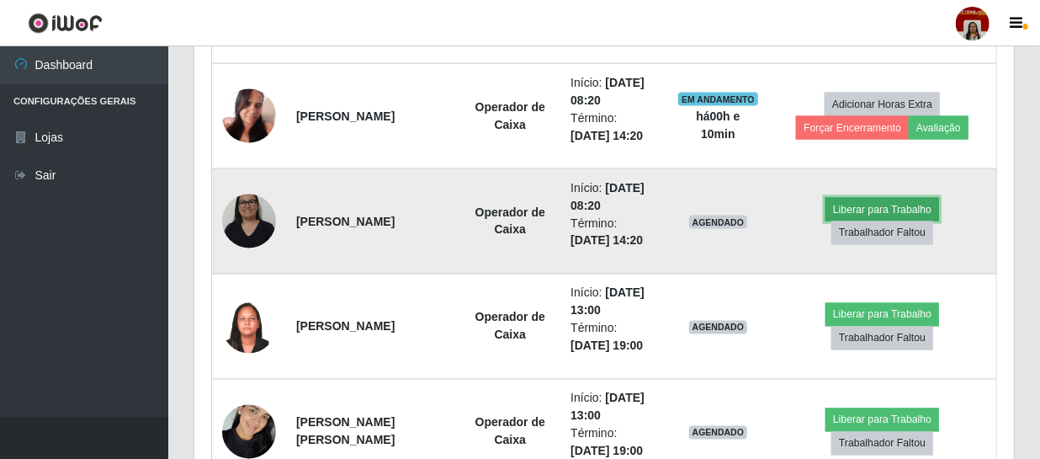
click at [867, 210] on button "Liberar para Trabalho" at bounding box center [883, 210] width 114 height 24
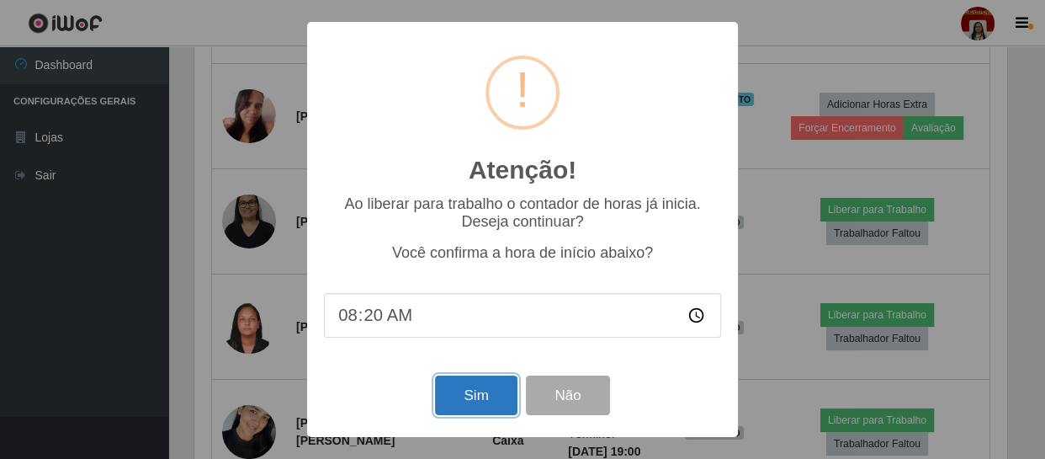
click at [466, 395] on button "Sim" at bounding box center [476, 395] width 82 height 40
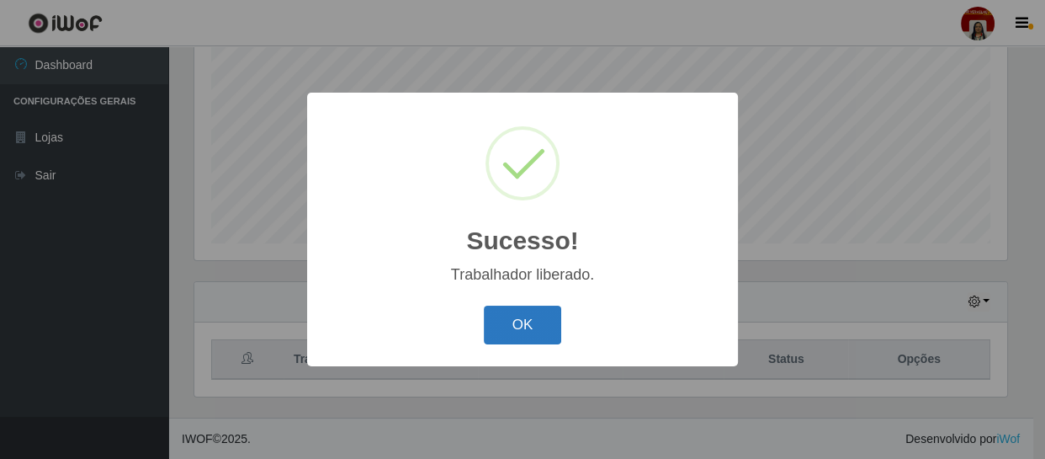
click at [492, 331] on button "OK" at bounding box center [523, 326] width 78 height 40
